Goal: Task Accomplishment & Management: Use online tool/utility

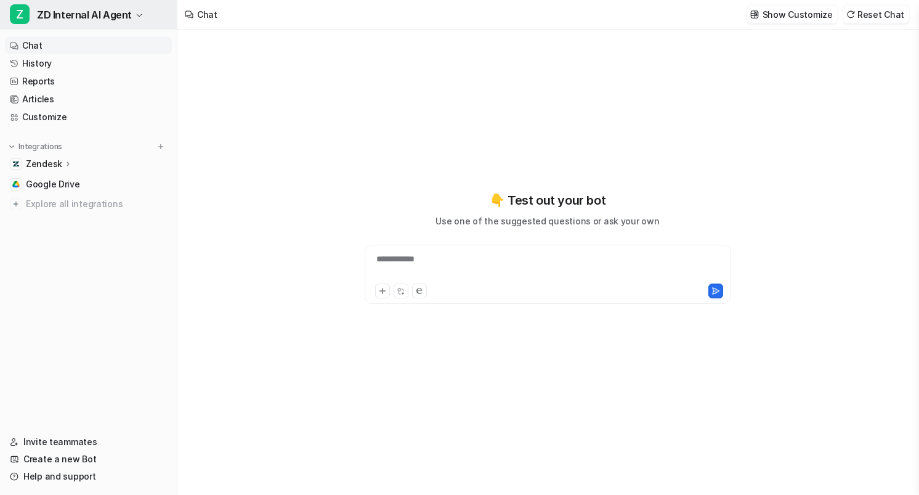
click at [103, 10] on span "ZD Internal AI Agent" at bounding box center [84, 14] width 95 height 17
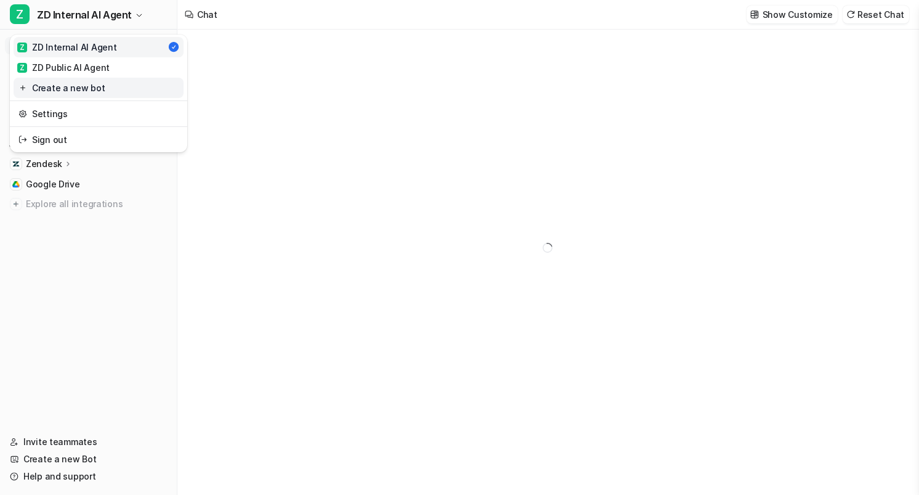
type textarea "**********"
click at [110, 90] on link "Create a new bot" at bounding box center [99, 88] width 170 height 20
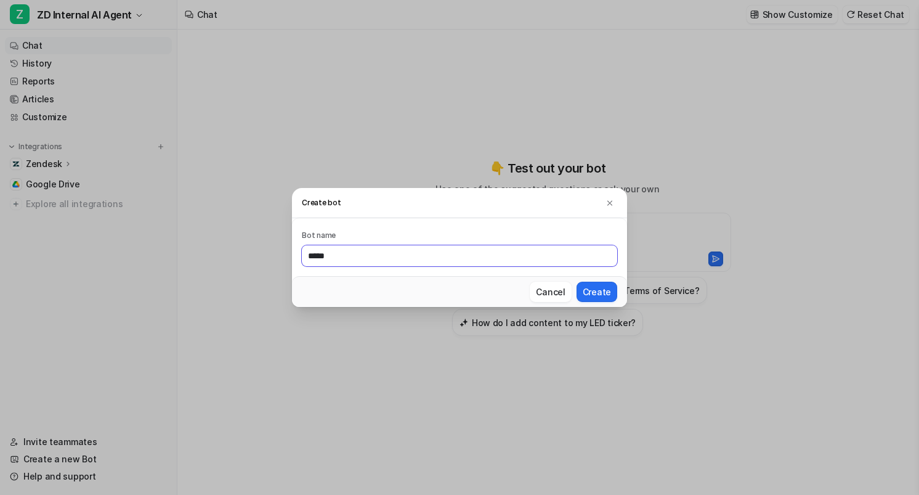
type input "*****"
